Goal: Check status: Check status

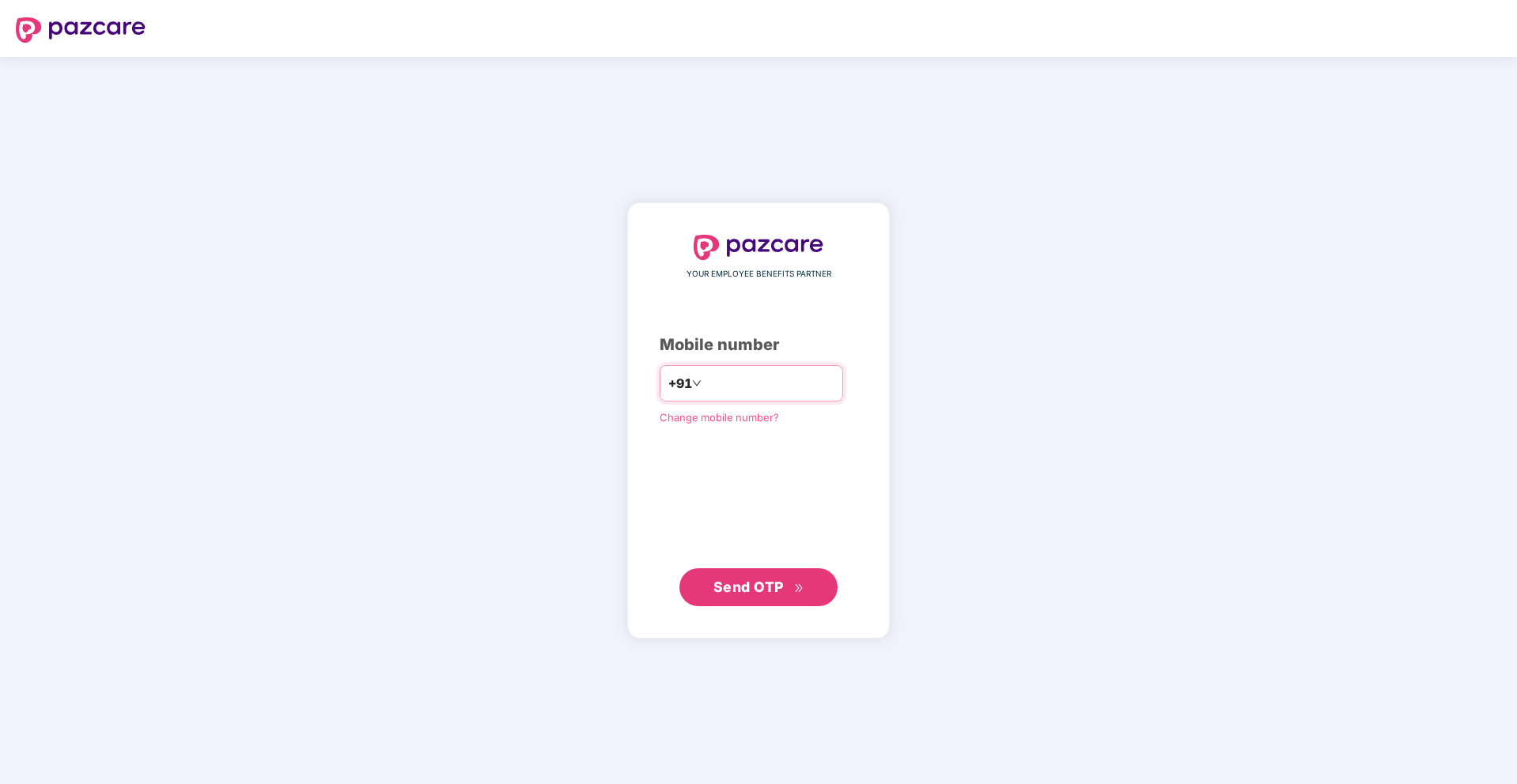
type input "**********"
click at [782, 601] on button "Send OTP" at bounding box center [759, 587] width 158 height 38
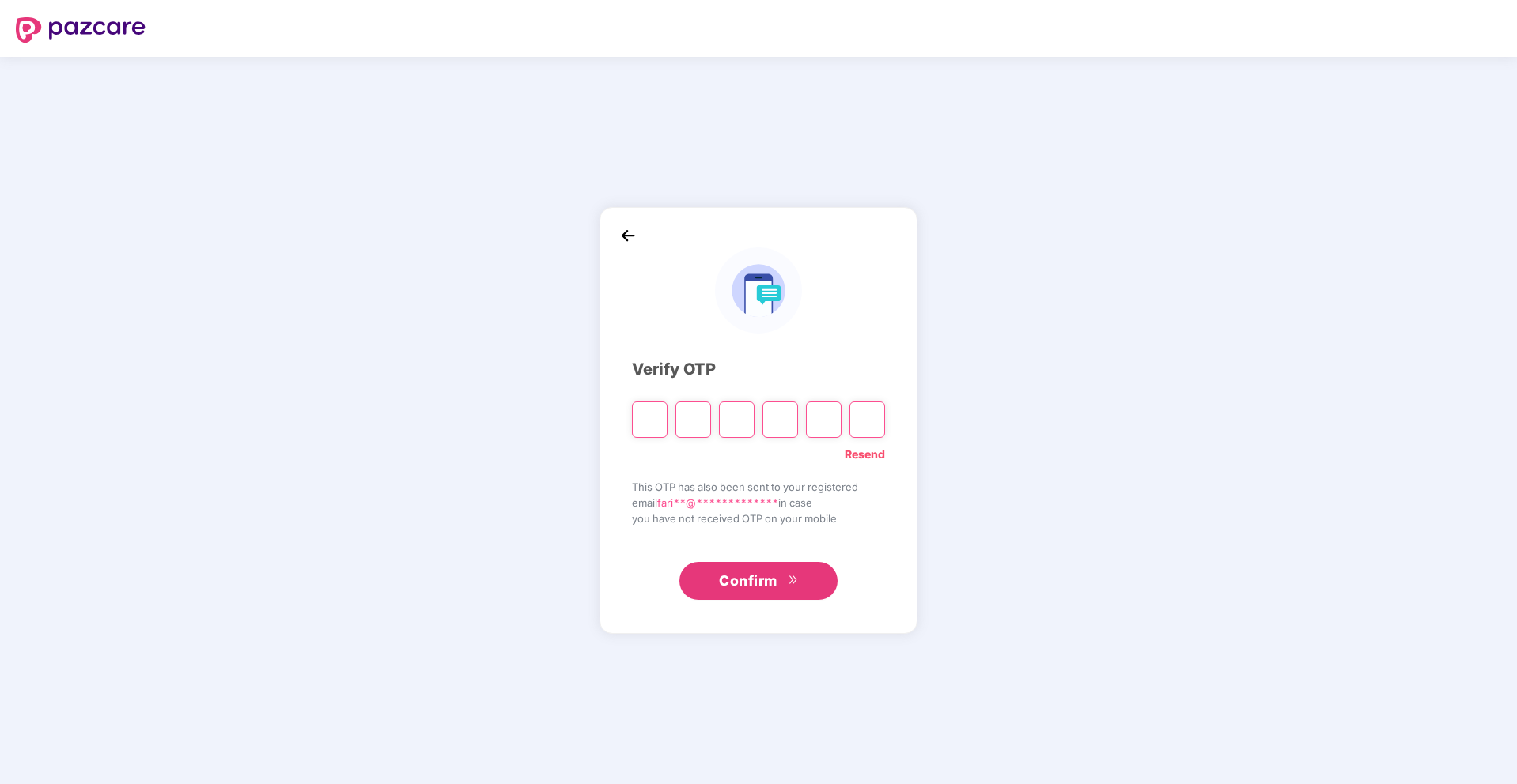
type input "*"
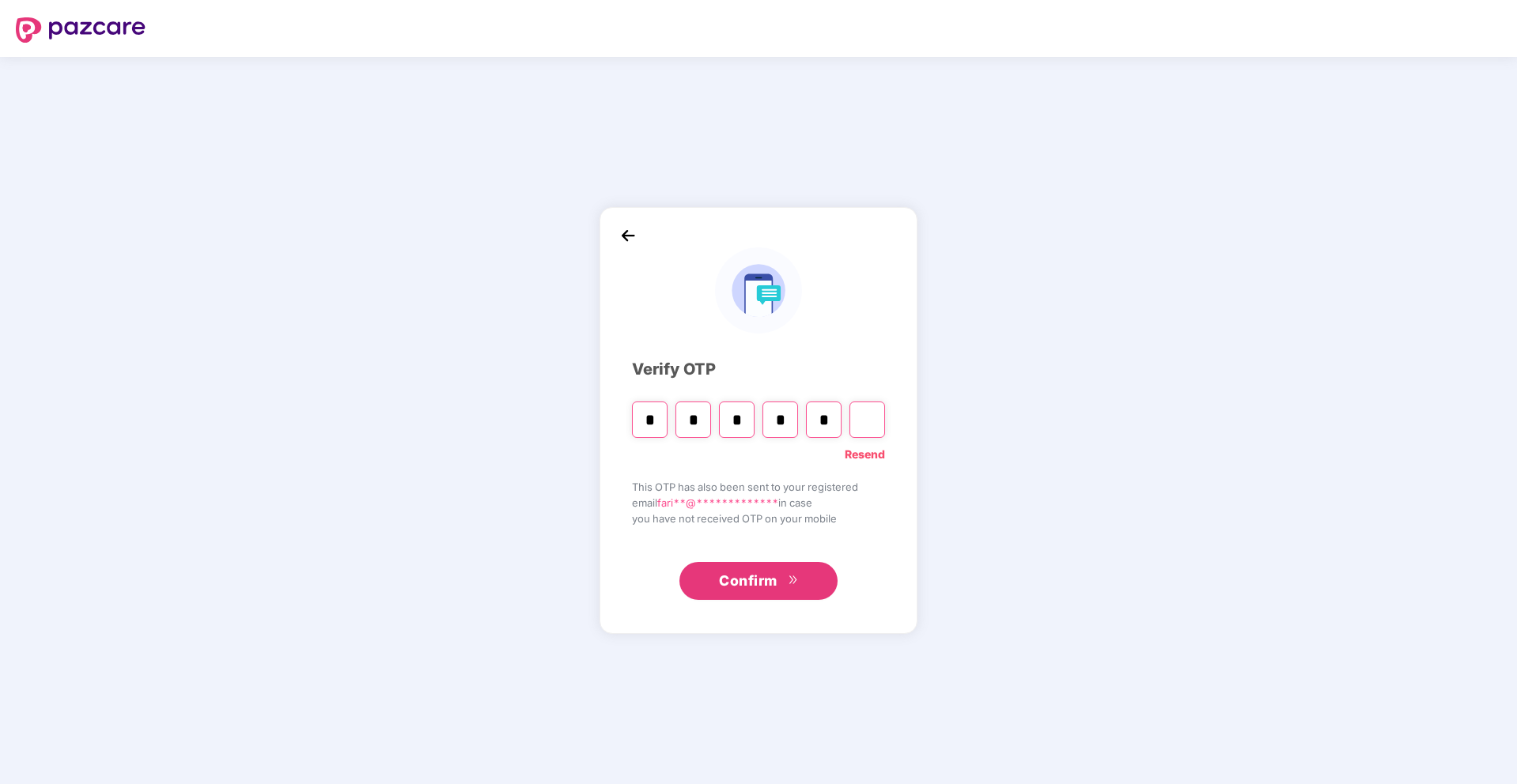
type input "*"
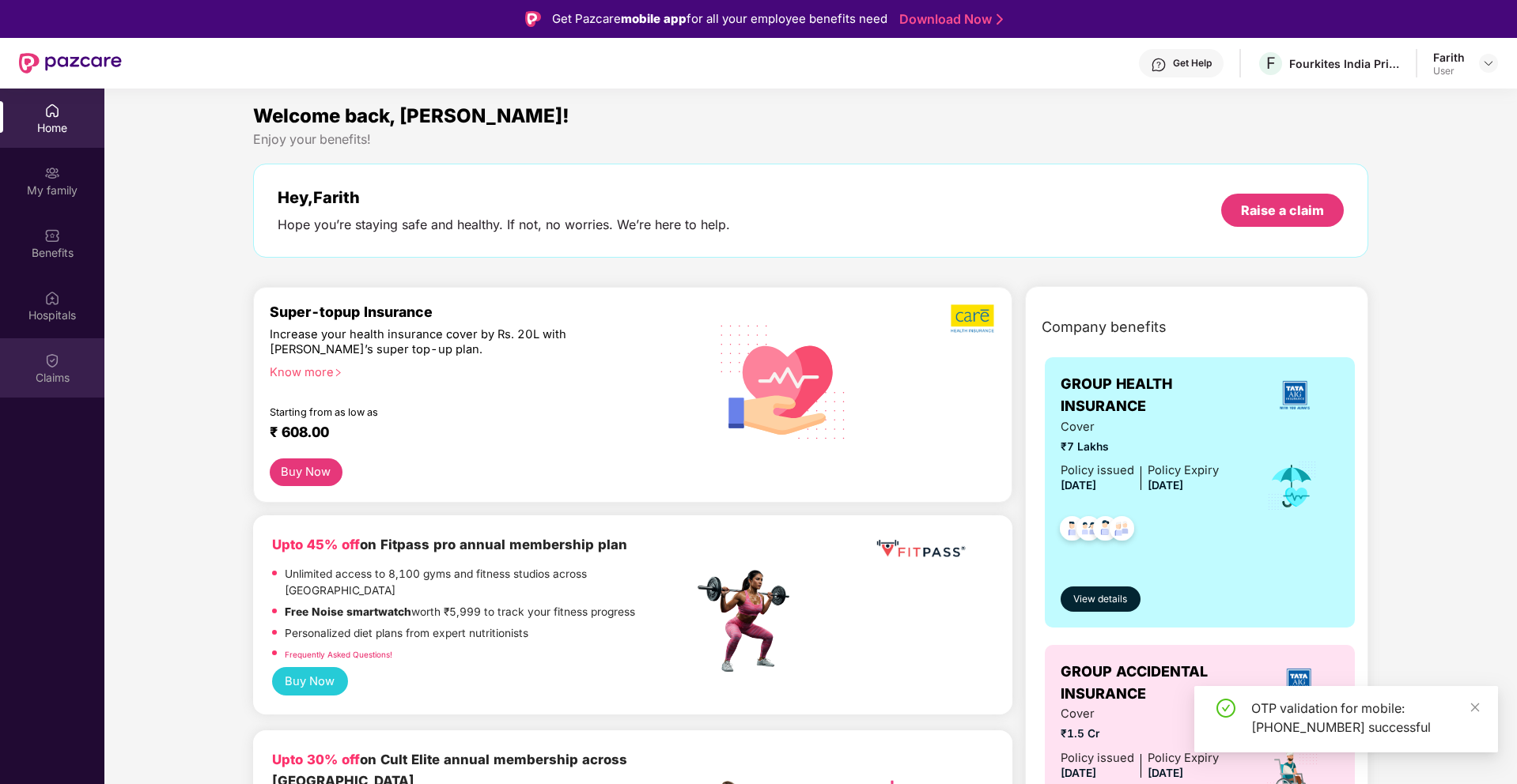
click at [55, 370] on div "Claims" at bounding box center [52, 377] width 105 height 16
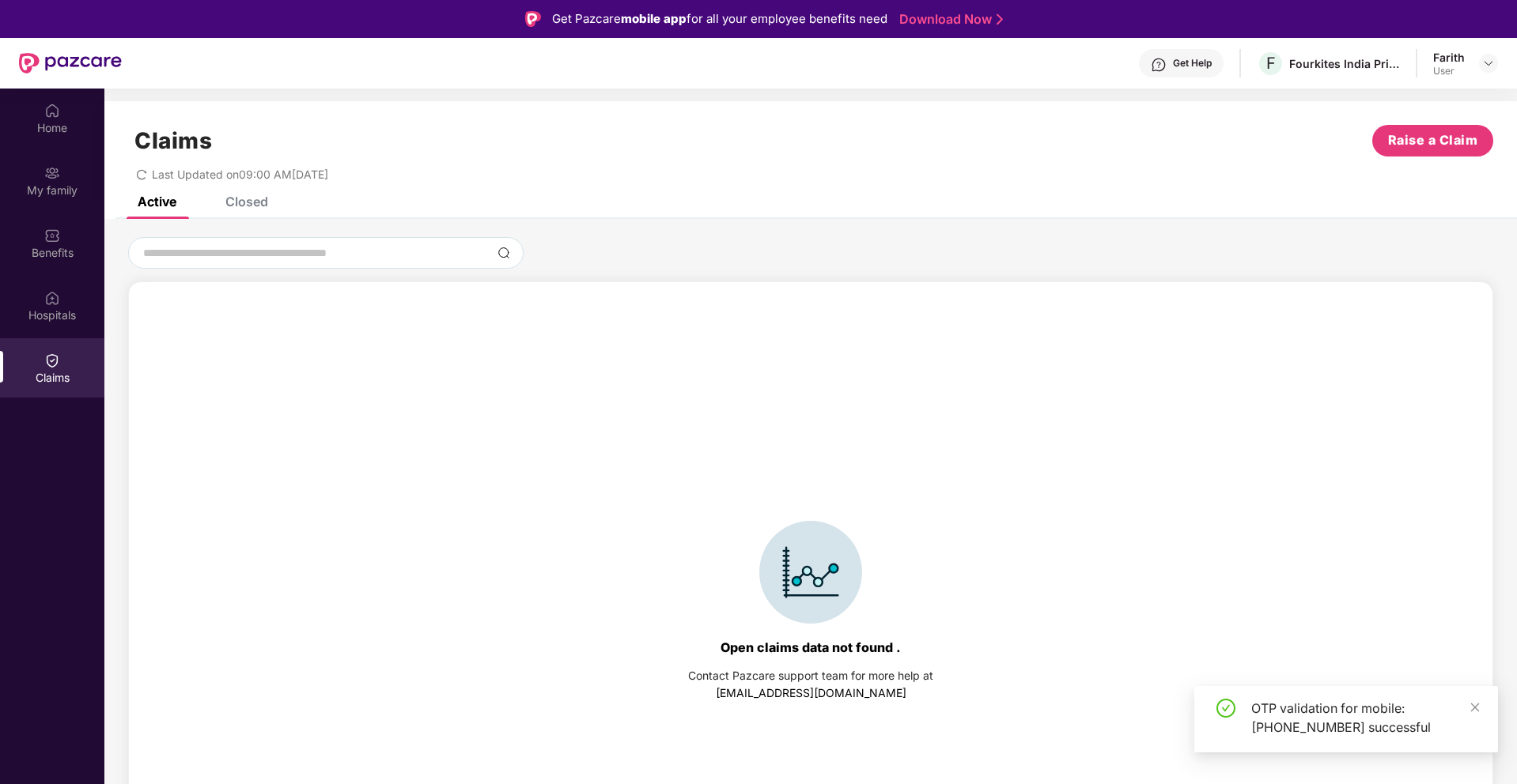
click at [245, 205] on div "Closed" at bounding box center [247, 201] width 43 height 16
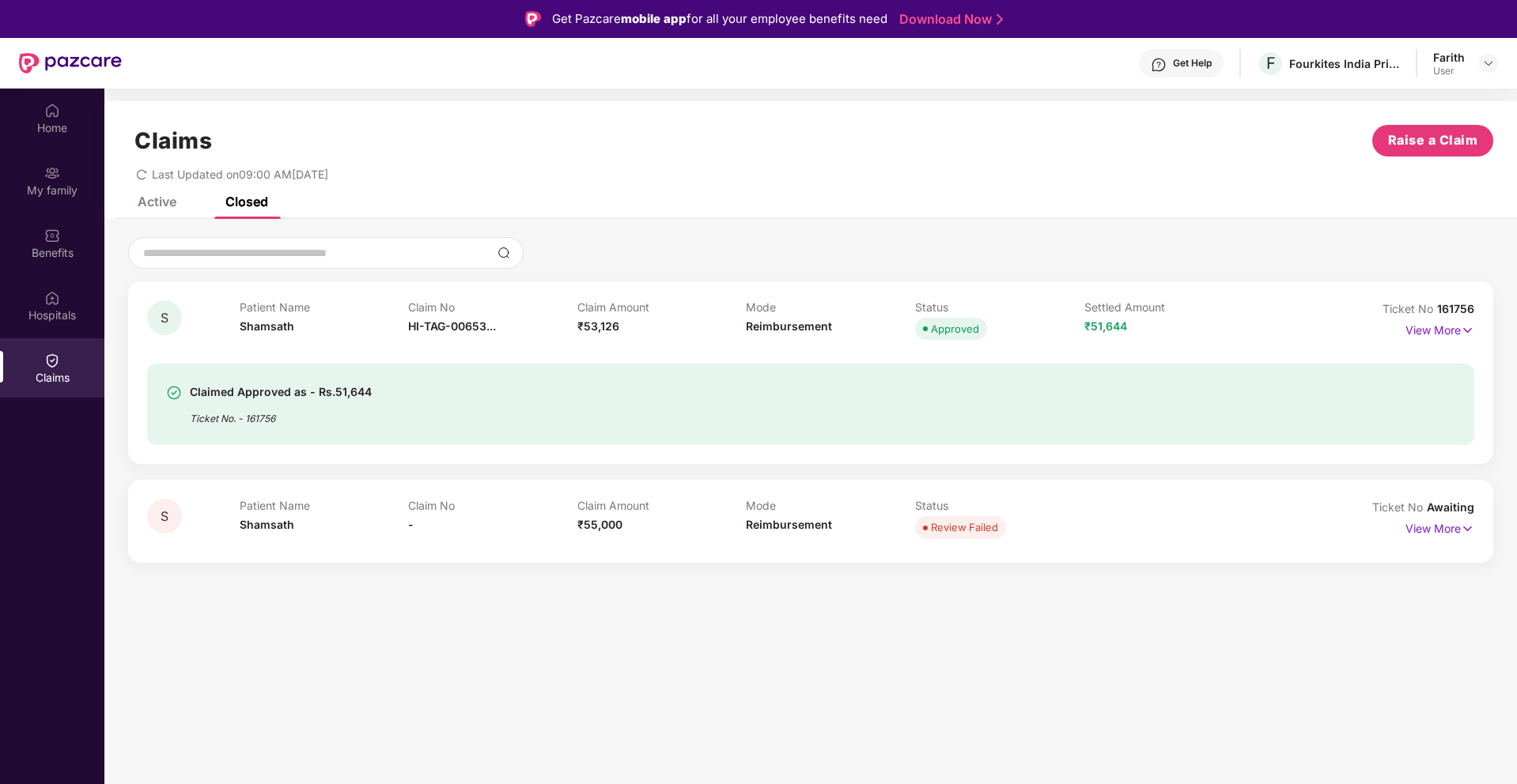
click at [151, 189] on div "Claims Raise a Claim Last Updated on 09:00 AM[DATE]" at bounding box center [811, 149] width 1412 height 96
click at [144, 181] on div "Claims Raise a Claim Last Updated on 09:00 AM[DATE]" at bounding box center [811, 149] width 1412 height 96
click at [139, 177] on icon "redo" at bounding box center [142, 174] width 11 height 11
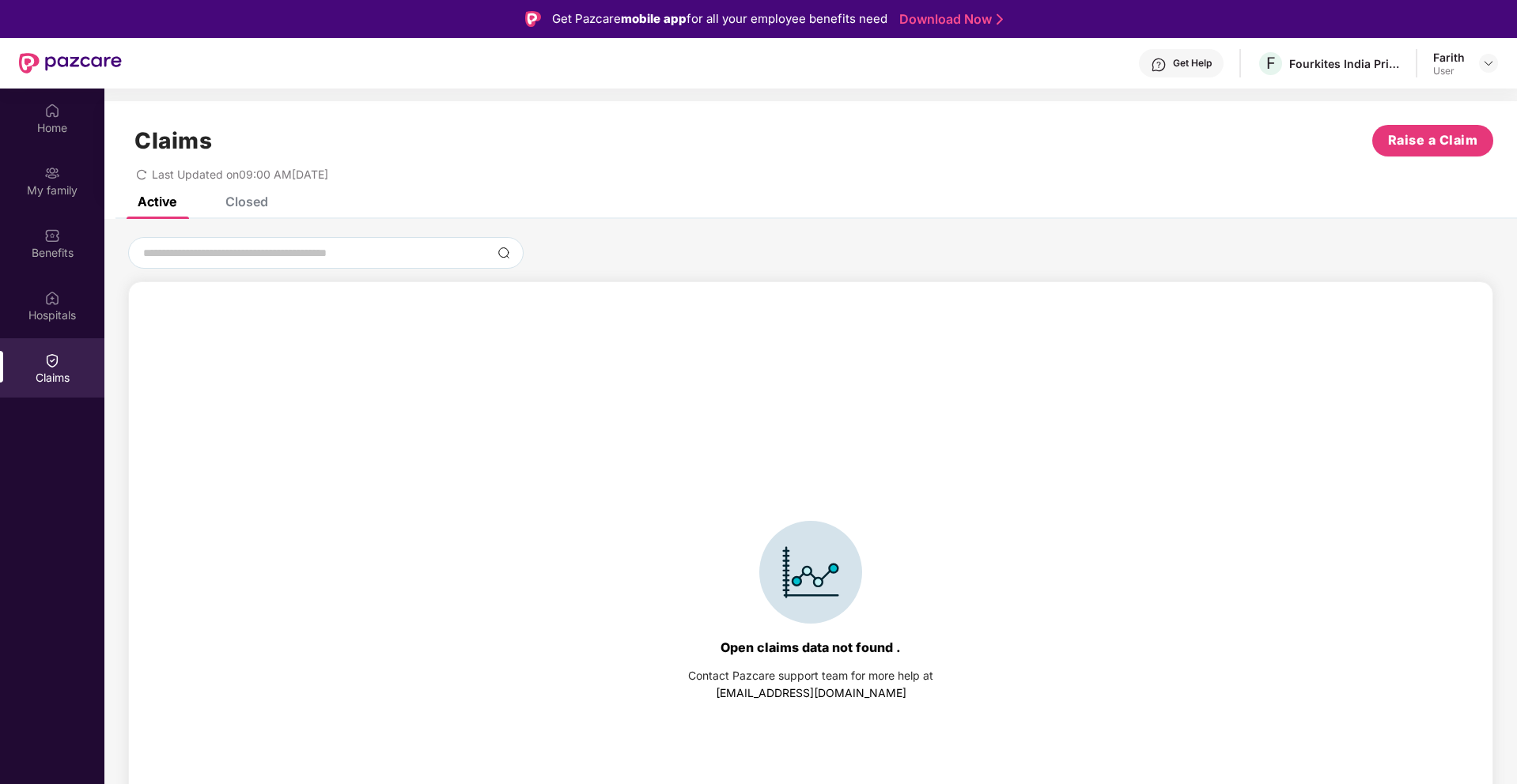
click at [260, 194] on div "Claims Raise a Claim Last Updated on 09:00 AM[DATE]" at bounding box center [811, 149] width 1412 height 96
click at [238, 208] on div "Closed" at bounding box center [247, 201] width 43 height 16
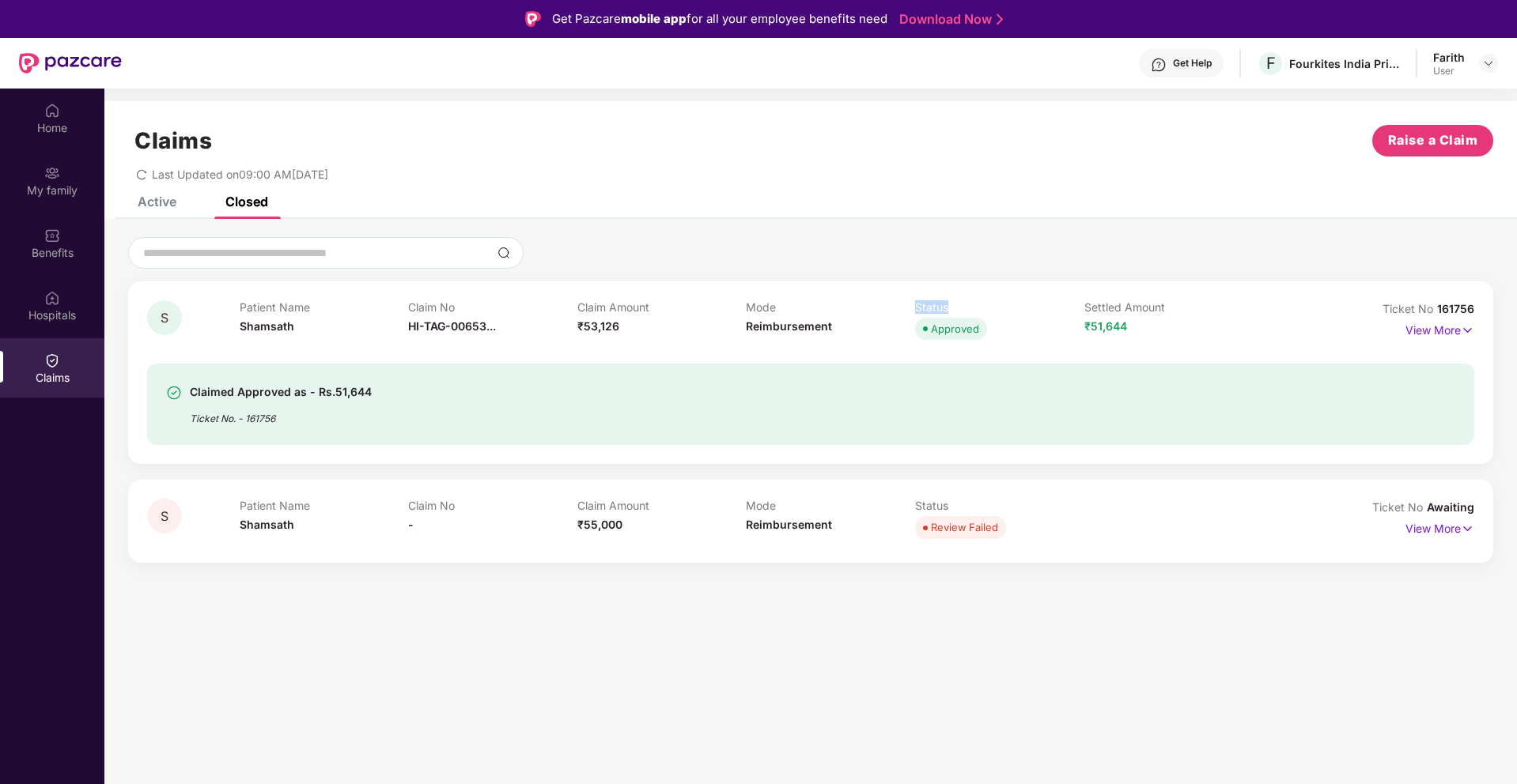
drag, startPoint x: 948, startPoint y: 310, endPoint x: 984, endPoint y: 310, distance: 36.0
click at [984, 310] on p "Status" at bounding box center [999, 306] width 169 height 13
drag, startPoint x: 930, startPoint y: 331, endPoint x: 1065, endPoint y: 330, distance: 135.0
click at [1065, 330] on div "Approved" at bounding box center [999, 328] width 169 height 22
drag, startPoint x: 1079, startPoint y: 325, endPoint x: 1203, endPoint y: 325, distance: 124.0
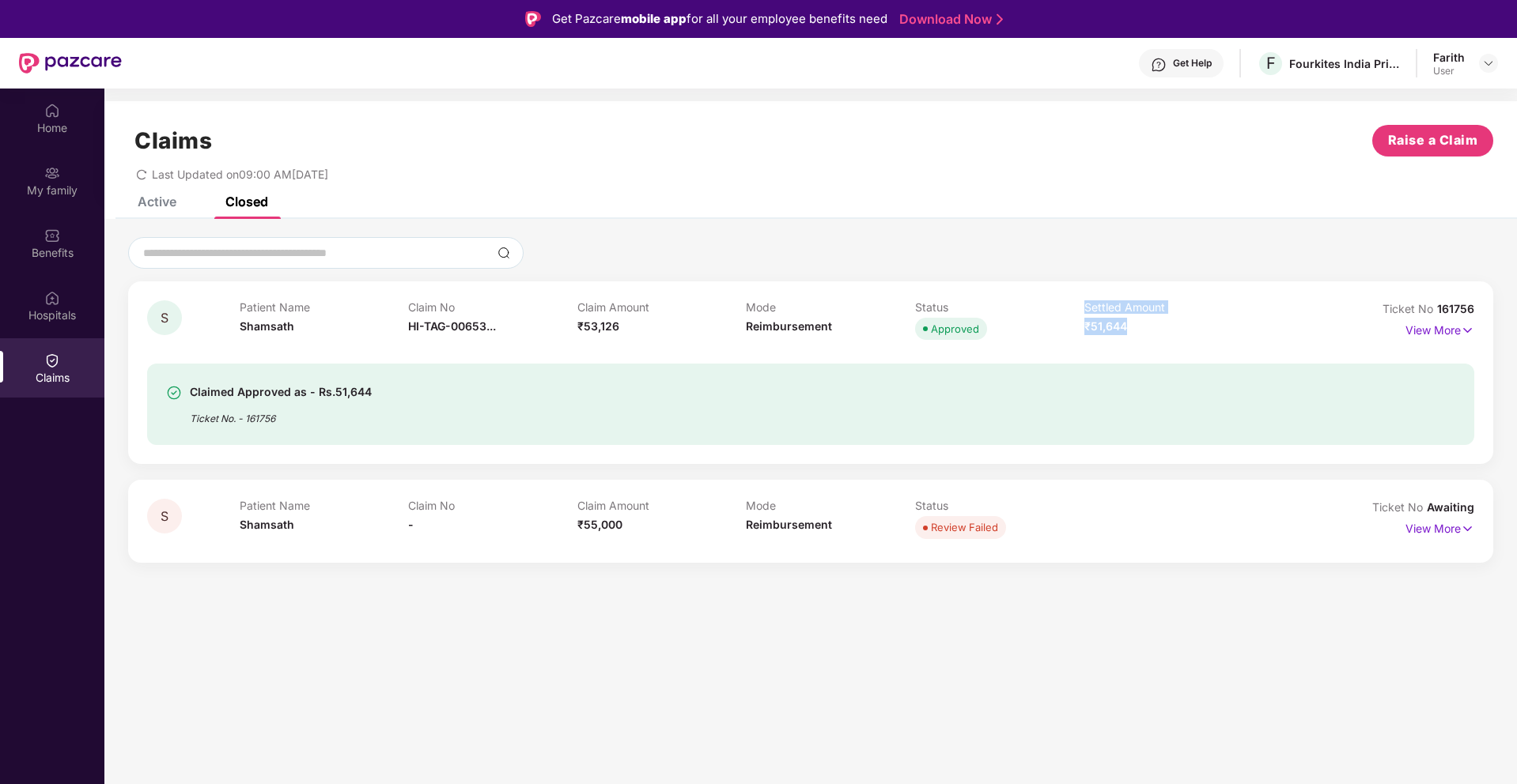
click at [1203, 325] on div "Patient Name Shamsath Claim No HI-TAG-00653... Claim Amount ₹53,126 Mode Reimbu…" at bounding box center [747, 321] width 1014 height 43
click at [1428, 328] on p "View More" at bounding box center [1440, 328] width 69 height 21
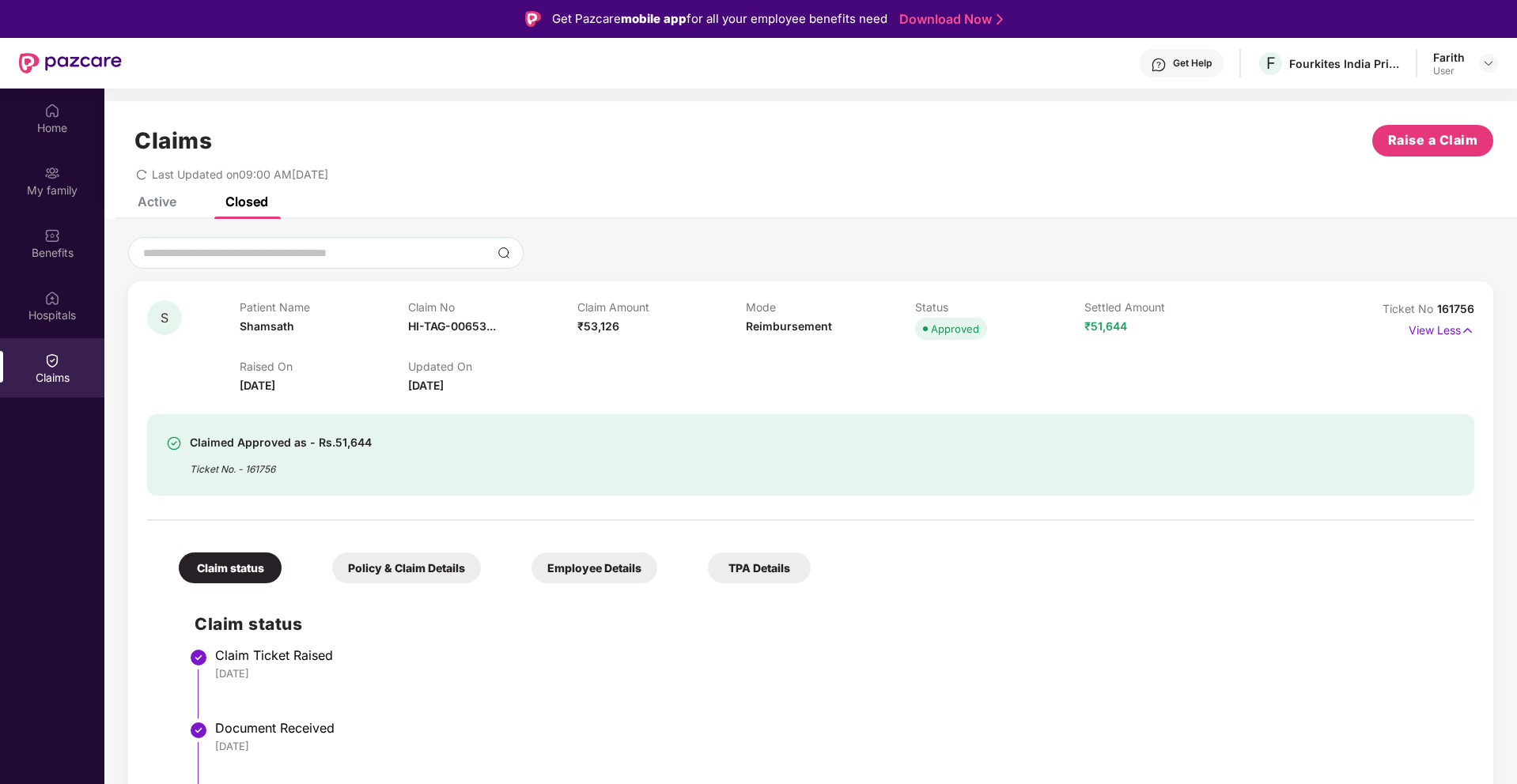
scroll to position [315, 0]
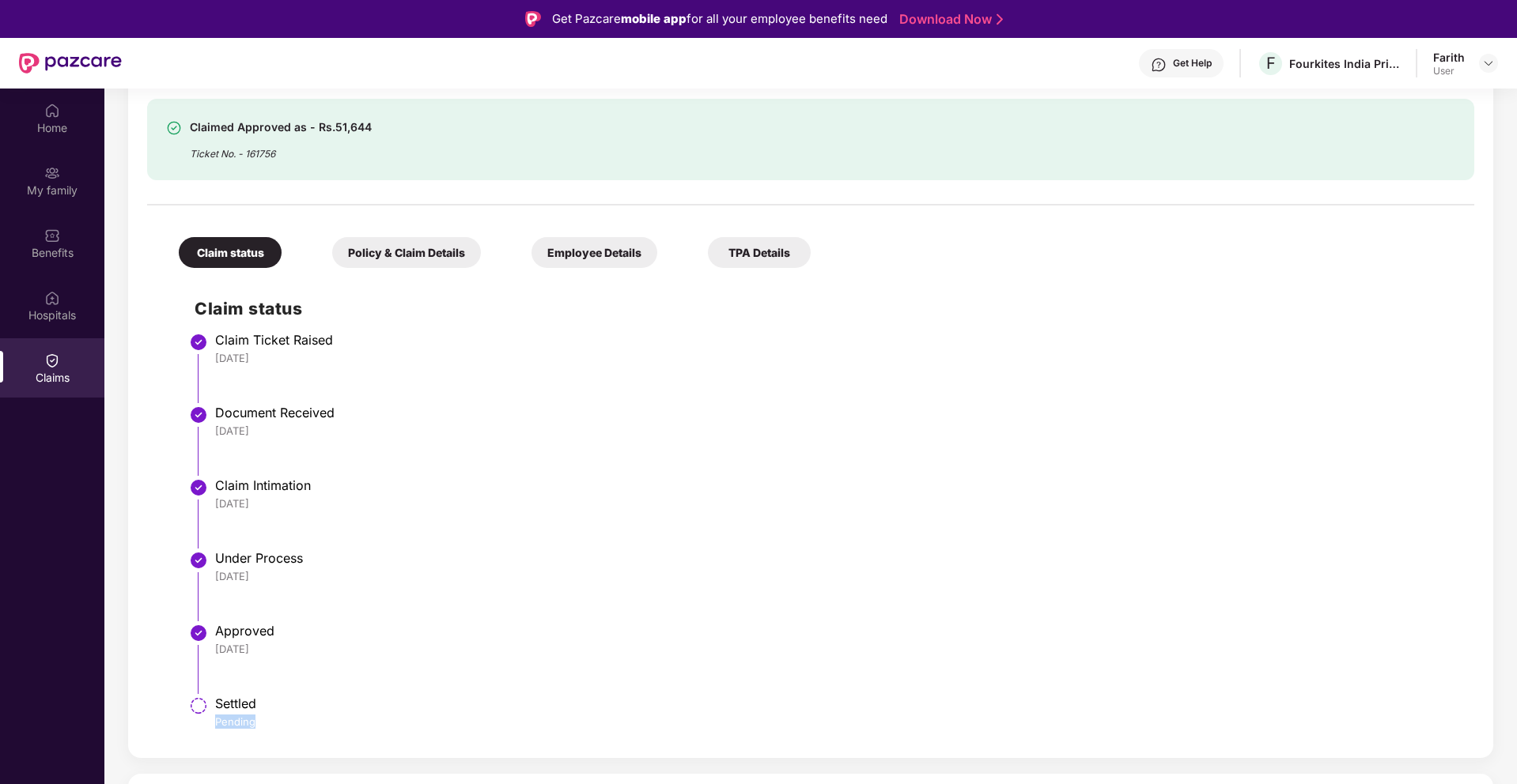
drag, startPoint x: 214, startPoint y: 725, endPoint x: 319, endPoint y: 725, distance: 105.0
click at [318, 725] on div "Pending" at bounding box center [836, 722] width 1243 height 14
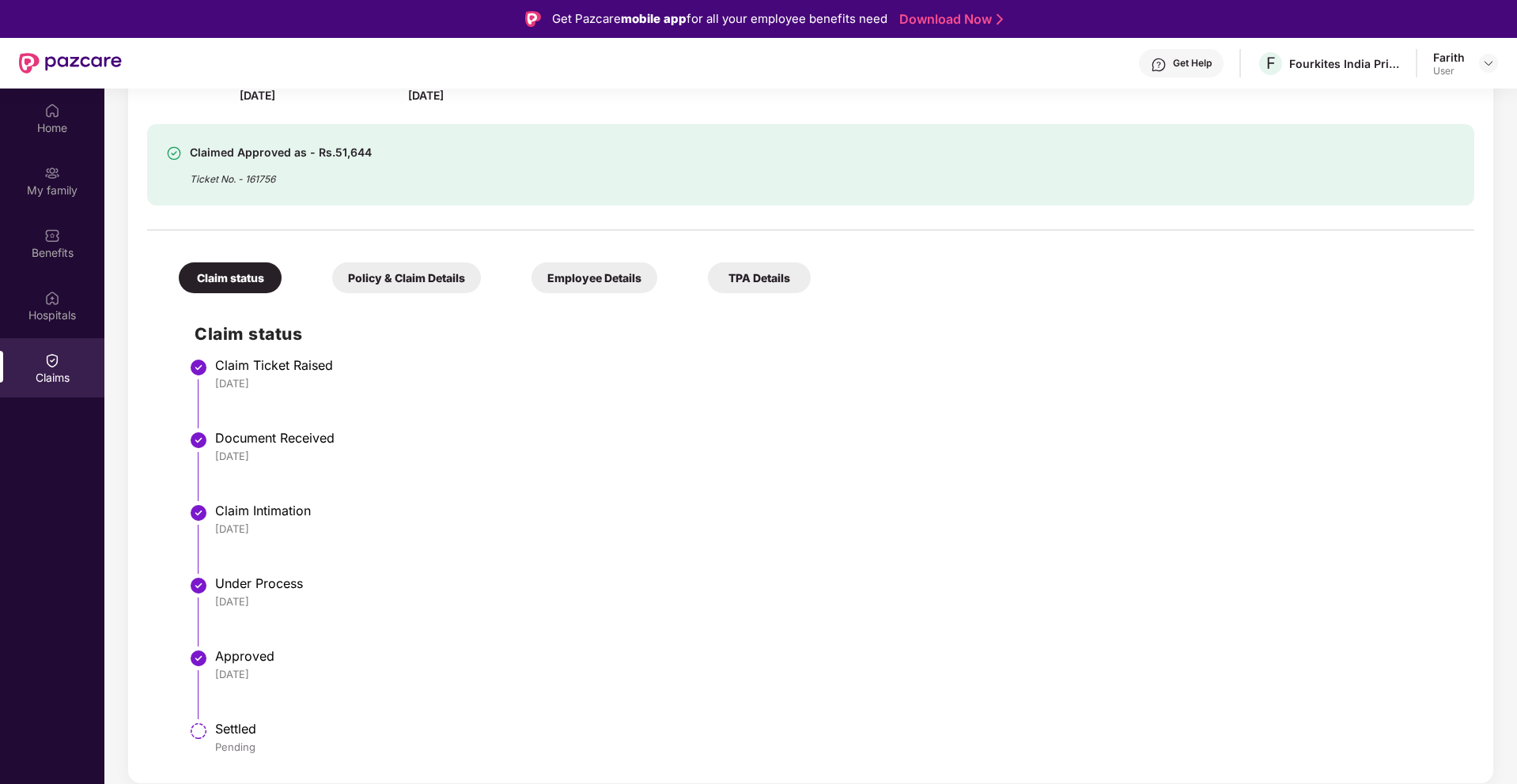
click at [403, 262] on div "Policy & Claim Details" at bounding box center [406, 277] width 149 height 31
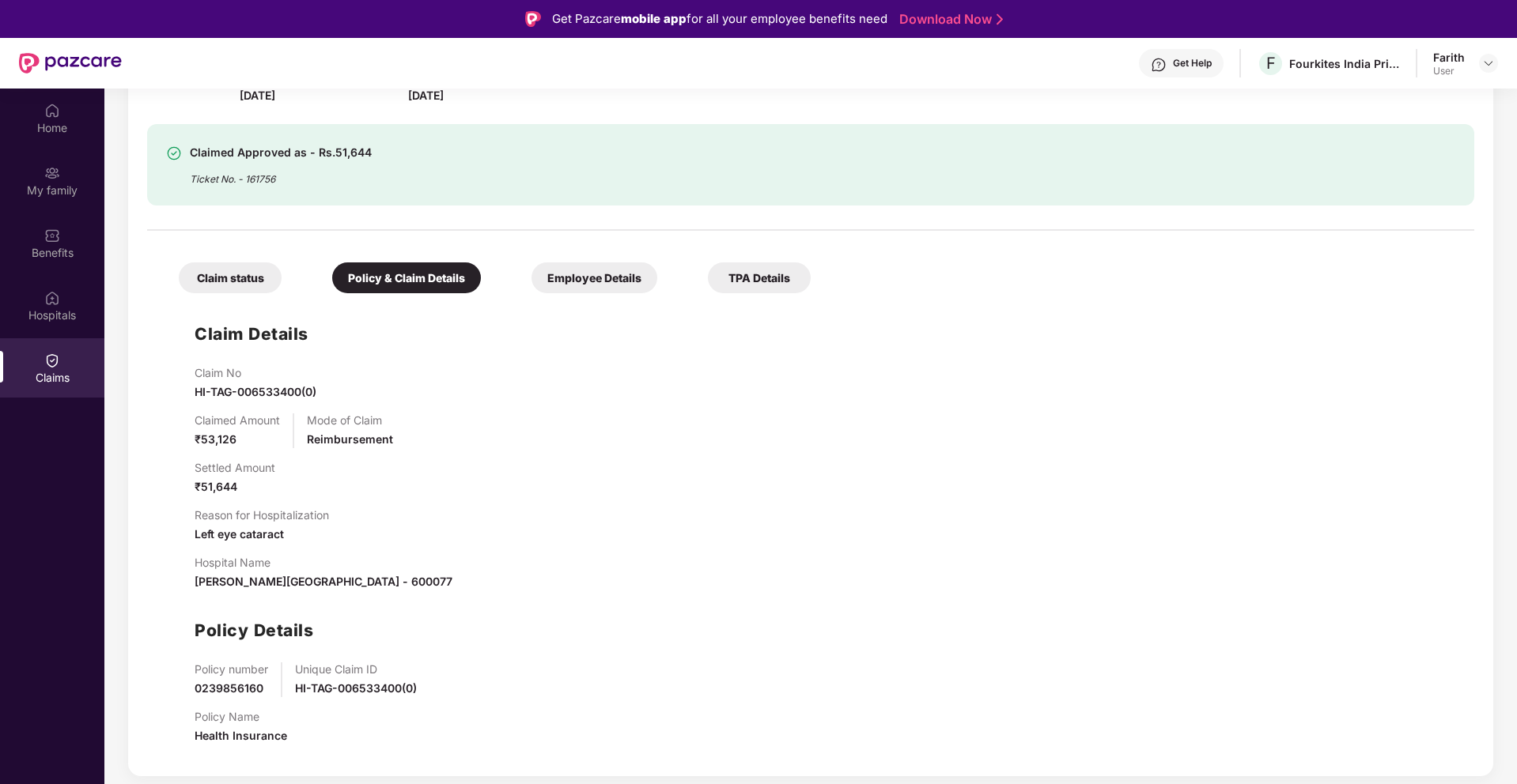
scroll to position [290, 0]
click at [763, 284] on div "TPA Details" at bounding box center [759, 277] width 103 height 31
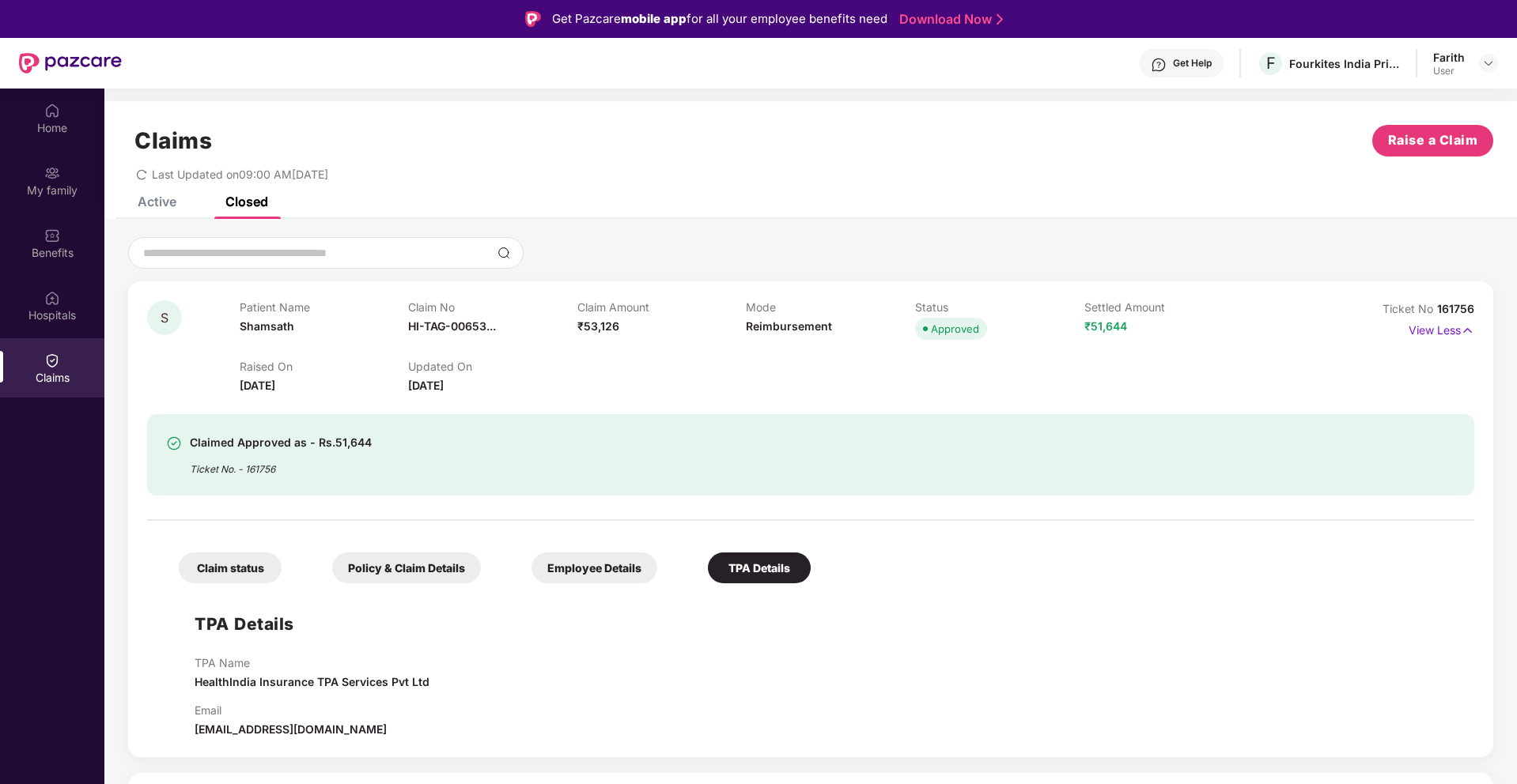
scroll to position [89, 0]
